Goal: Communication & Community: Answer question/provide support

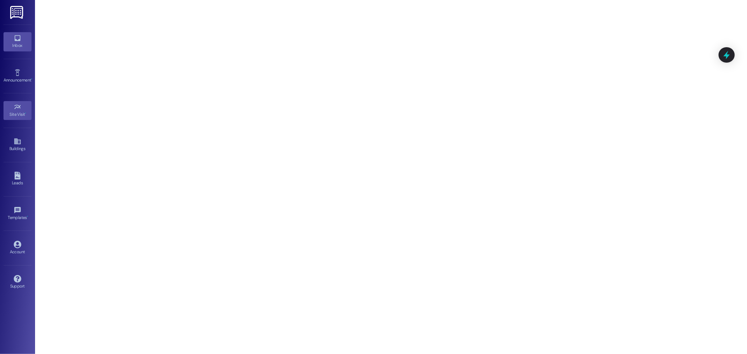
click at [16, 43] on div "Inbox" at bounding box center [17, 45] width 35 height 7
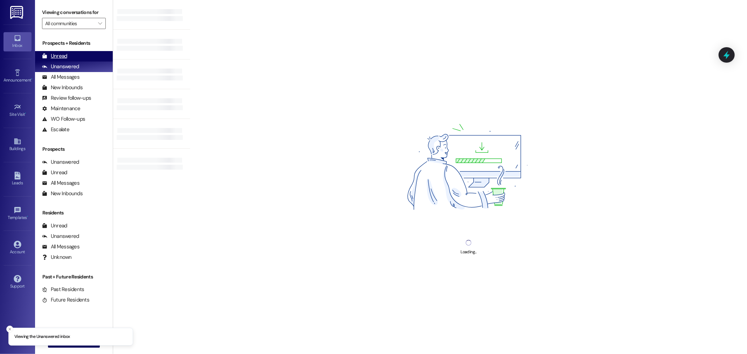
click at [57, 55] on div "Unread" at bounding box center [54, 56] width 25 height 7
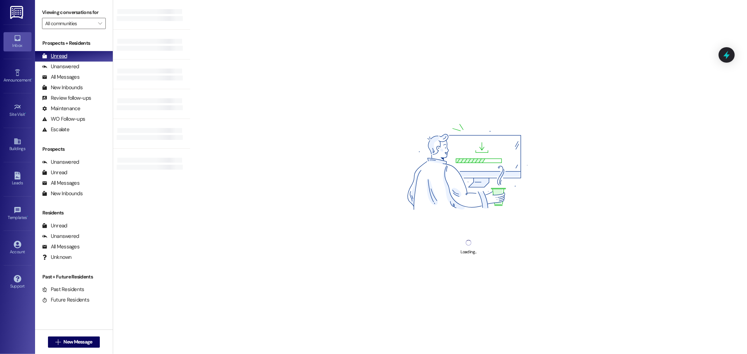
click at [62, 54] on div "Unread" at bounding box center [54, 56] width 25 height 7
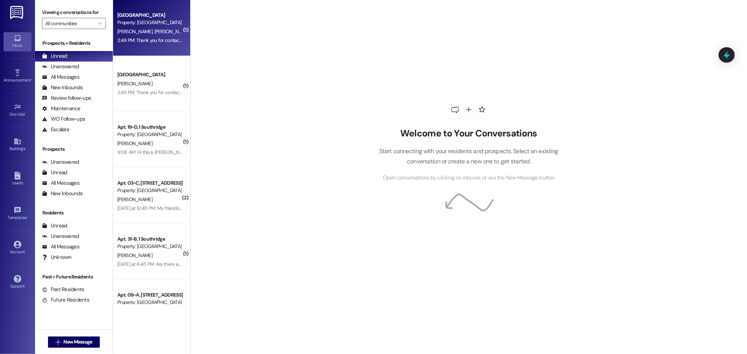
click at [150, 23] on div "Property: [GEOGRAPHIC_DATA]" at bounding box center [149, 22] width 65 height 7
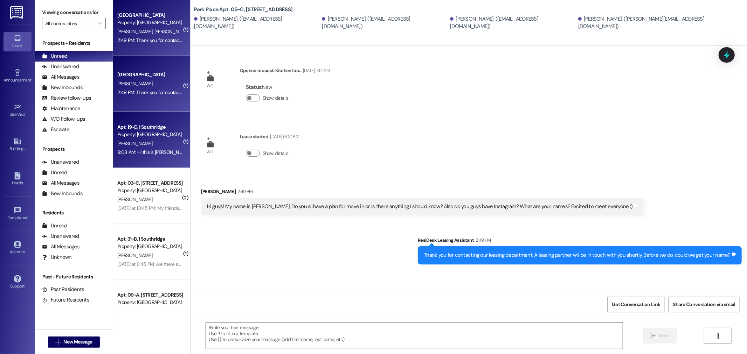
click at [134, 143] on div "[PERSON_NAME]" at bounding box center [150, 143] width 66 height 9
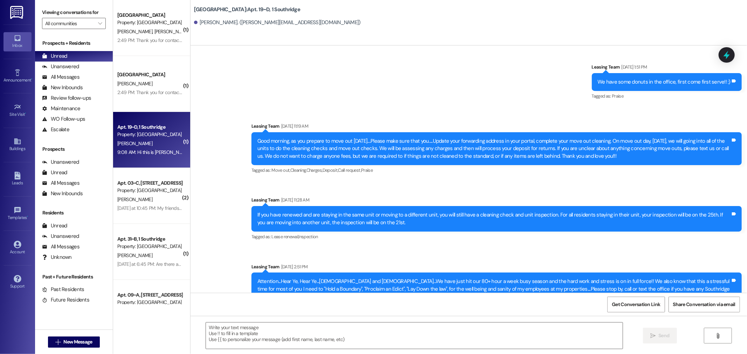
scroll to position [11176, 0]
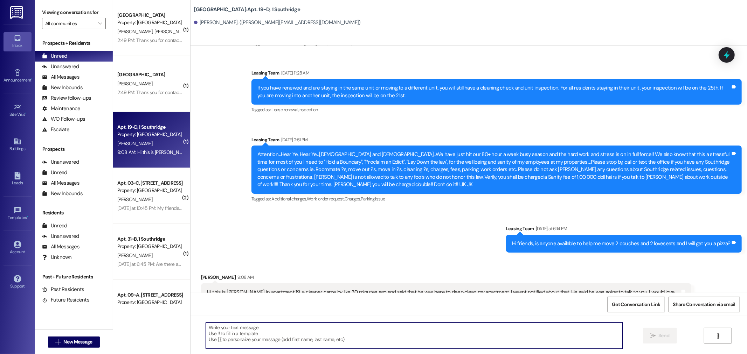
click at [228, 326] on textarea at bounding box center [414, 336] width 417 height 26
click at [410, 328] on textarea "No worries. He will come [DATE] in the am. Sorry about that. We had other units…" at bounding box center [414, 336] width 417 height 26
click at [438, 329] on textarea "No worries. He will come [DATE] in the am. Sorry about that. We had other units…" at bounding box center [414, 336] width 417 height 26
click at [421, 327] on textarea "No worries. He will come [DATE] in the am. Sorry about that. We had other units…" at bounding box center [414, 336] width 417 height 26
click at [453, 327] on textarea "No worries. He will come [DATE] in the am. Sorry about that. We had other units…" at bounding box center [414, 336] width 417 height 26
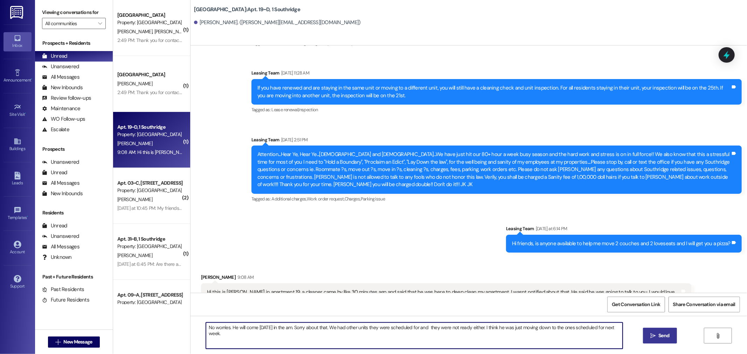
type textarea "No worries. He will come [DATE] in the am. Sorry about that. We had other units…"
click at [663, 337] on span "Send" at bounding box center [663, 335] width 11 height 7
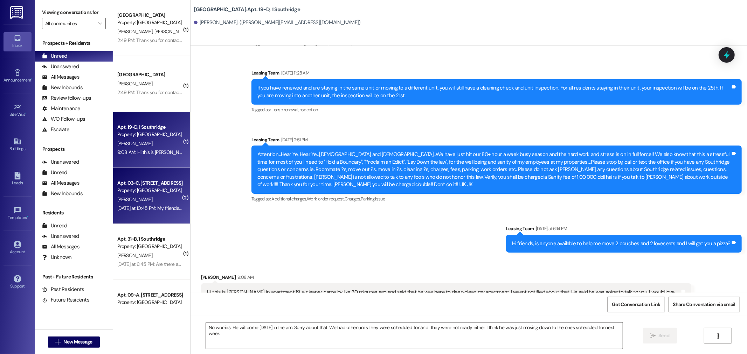
click at [123, 191] on div "Property: [GEOGRAPHIC_DATA]" at bounding box center [149, 190] width 65 height 7
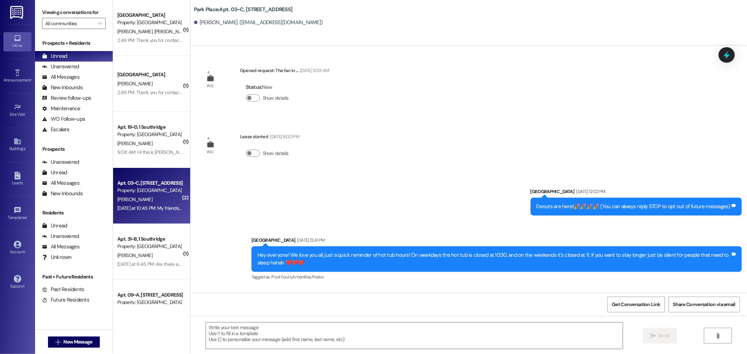
scroll to position [9384, 0]
